Goal: Task Accomplishment & Management: Manage account settings

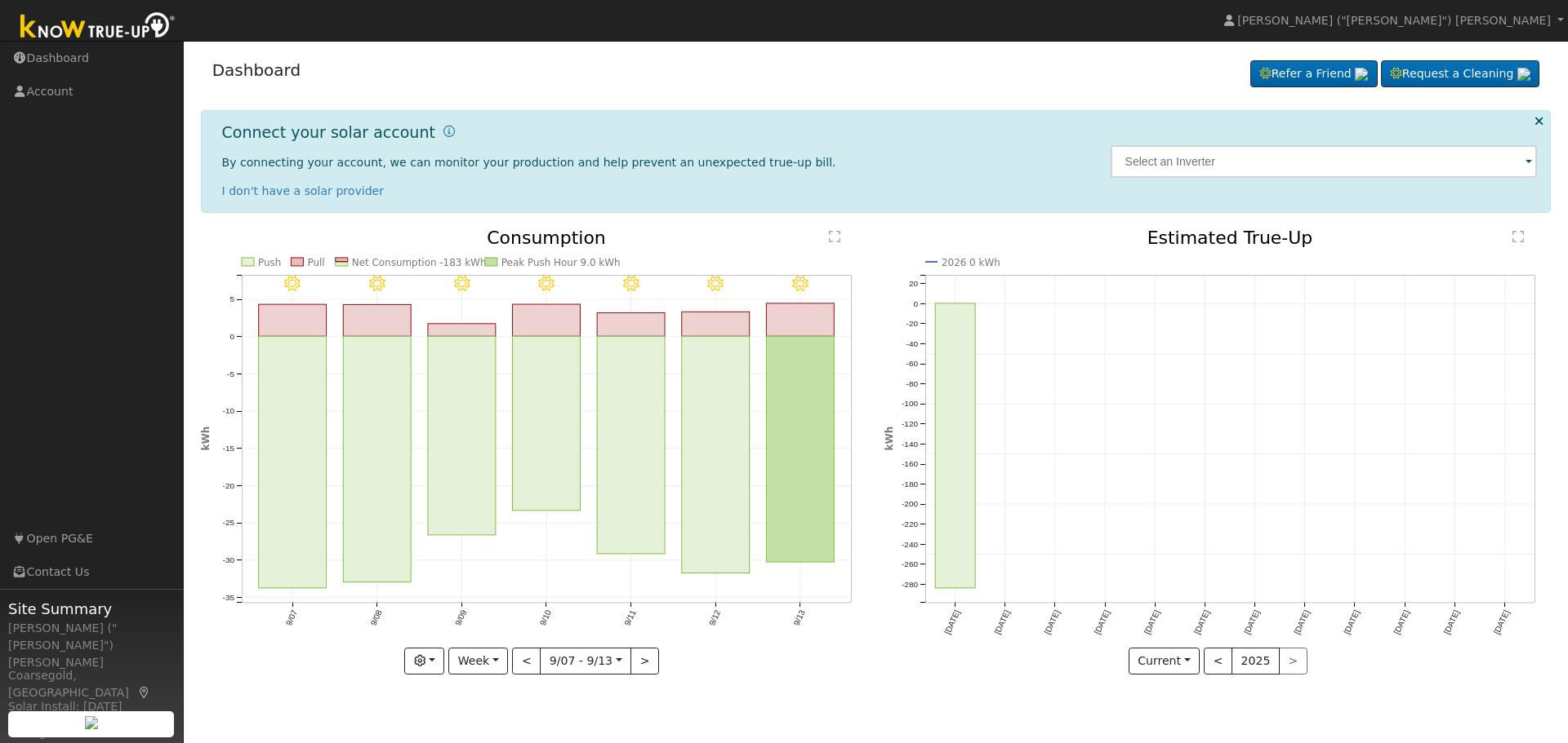
click at [71, 346] on ul "Navigation Dashboard Account Links Open PG&E Contact Us" at bounding box center [91, 413] width 184 height 743
click at [52, 89] on link "Account" at bounding box center [91, 92] width 184 height 34
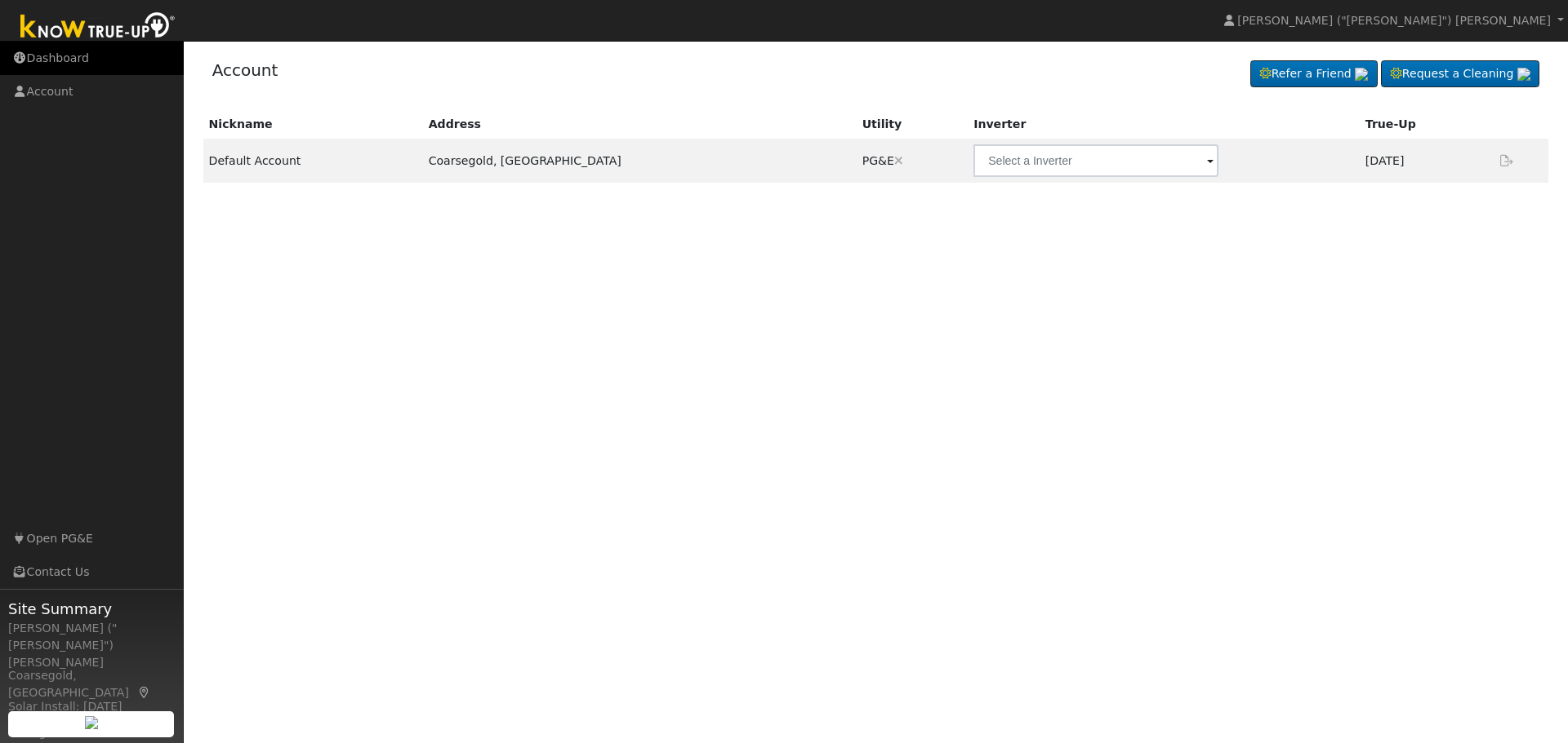
click at [42, 56] on link "Dashboard" at bounding box center [91, 59] width 184 height 34
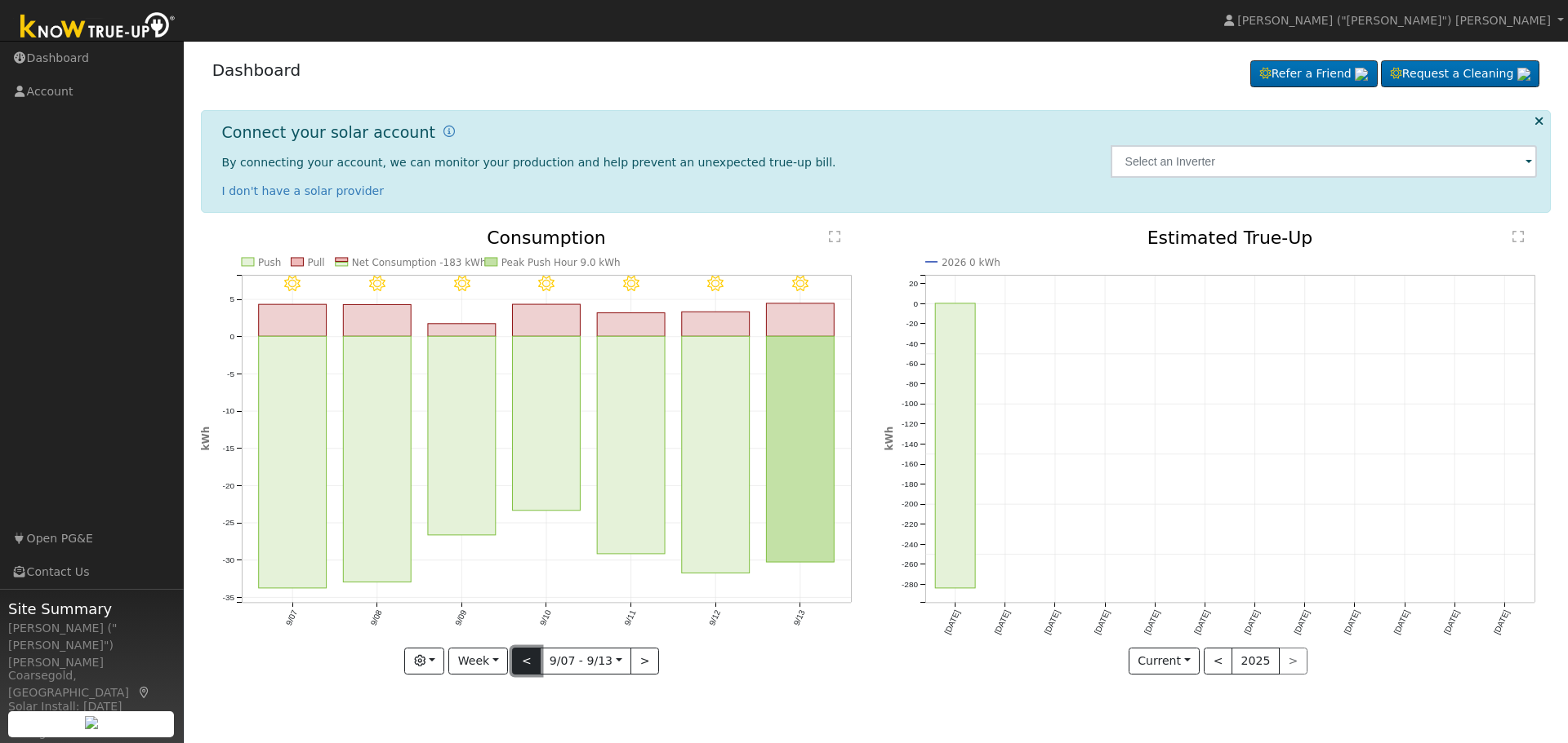
click at [525, 663] on button "<" at bounding box center [526, 662] width 29 height 28
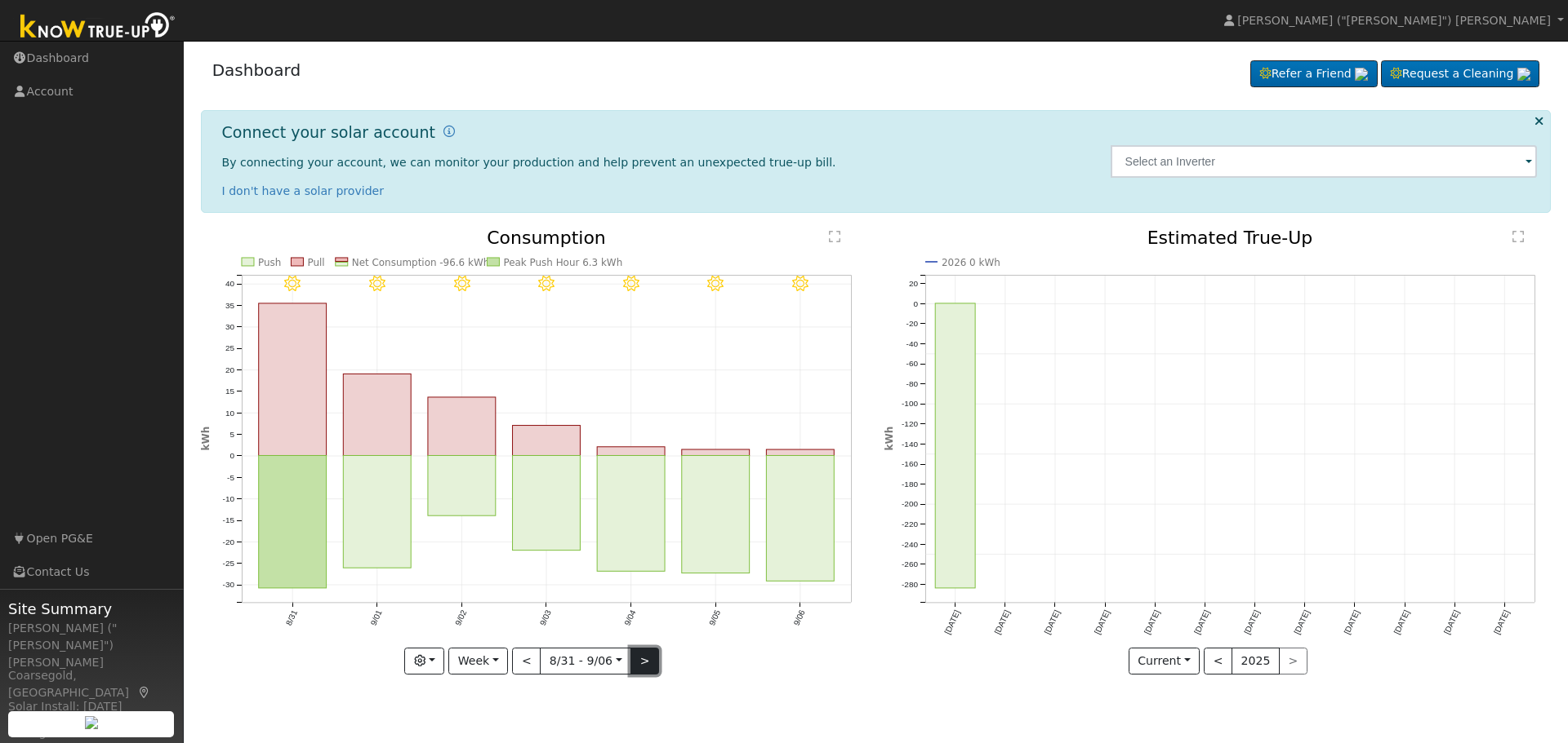
click at [635, 661] on button ">" at bounding box center [644, 662] width 29 height 28
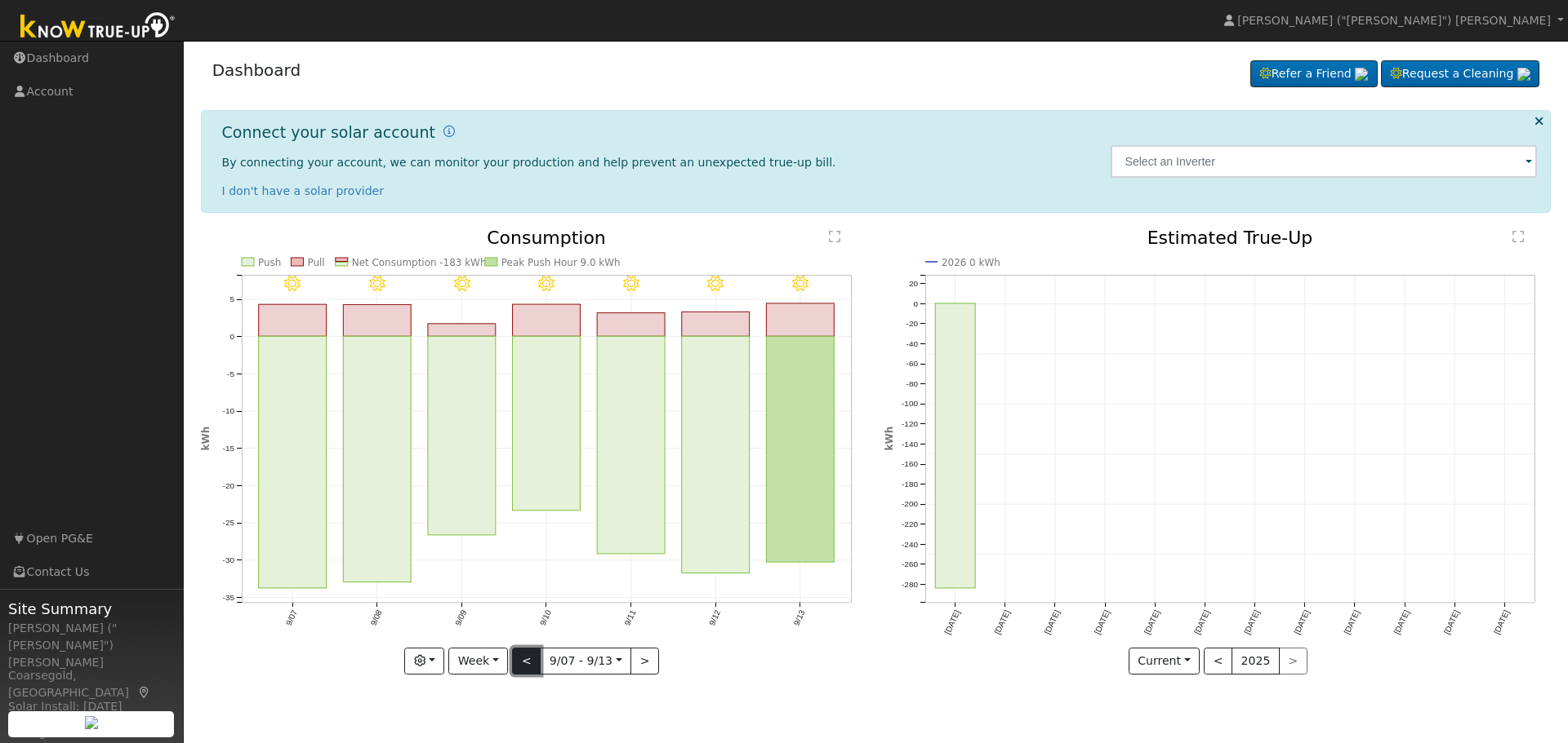
click at [527, 667] on button "<" at bounding box center [526, 662] width 29 height 28
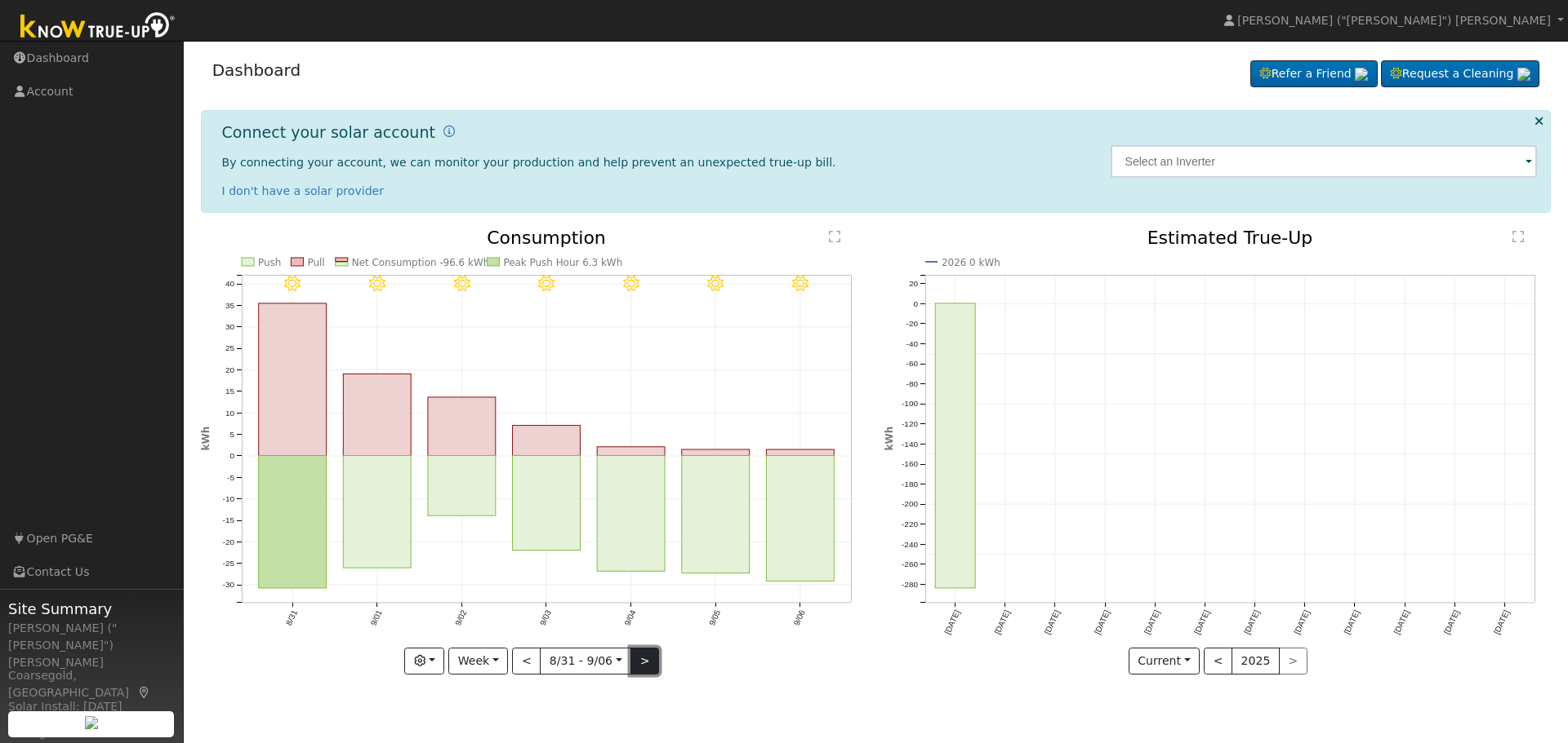
click at [635, 666] on button ">" at bounding box center [644, 662] width 29 height 28
type input "[DATE]"
